Goal: Transaction & Acquisition: Purchase product/service

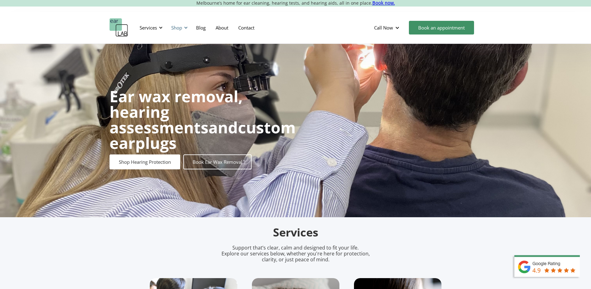
click at [180, 27] on div "Shop" at bounding box center [176, 28] width 11 height 6
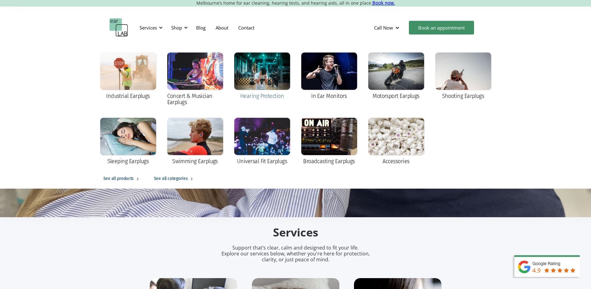
click at [255, 88] on div at bounding box center [262, 70] width 56 height 37
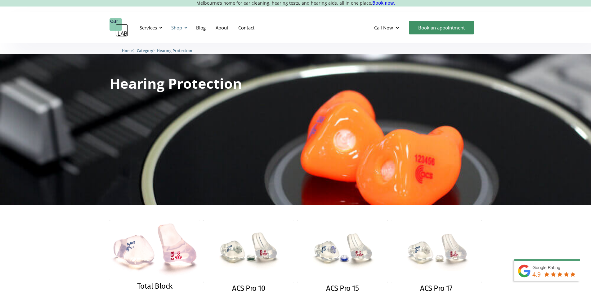
click at [184, 26] on div at bounding box center [186, 27] width 4 height 4
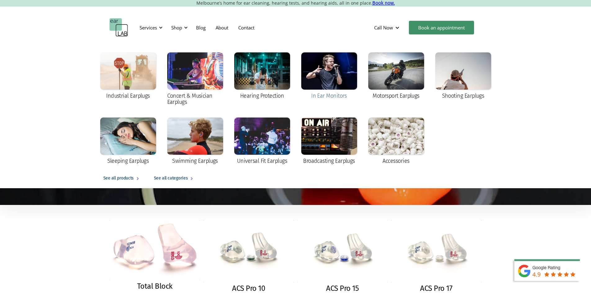
click at [326, 84] on div at bounding box center [329, 70] width 56 height 37
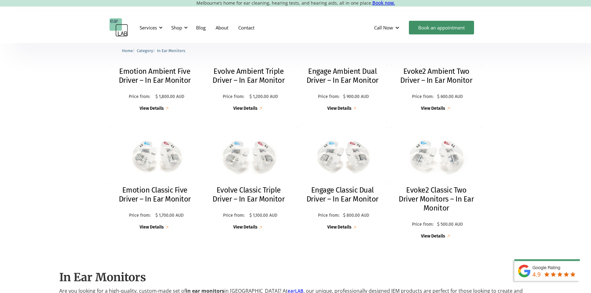
scroll to position [155, 0]
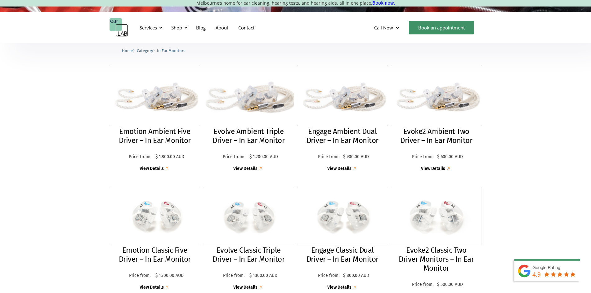
click at [247, 108] on img at bounding box center [249, 96] width 98 height 66
click at [253, 101] on img at bounding box center [249, 95] width 100 height 67
